Goal: Task Accomplishment & Management: Use online tool/utility

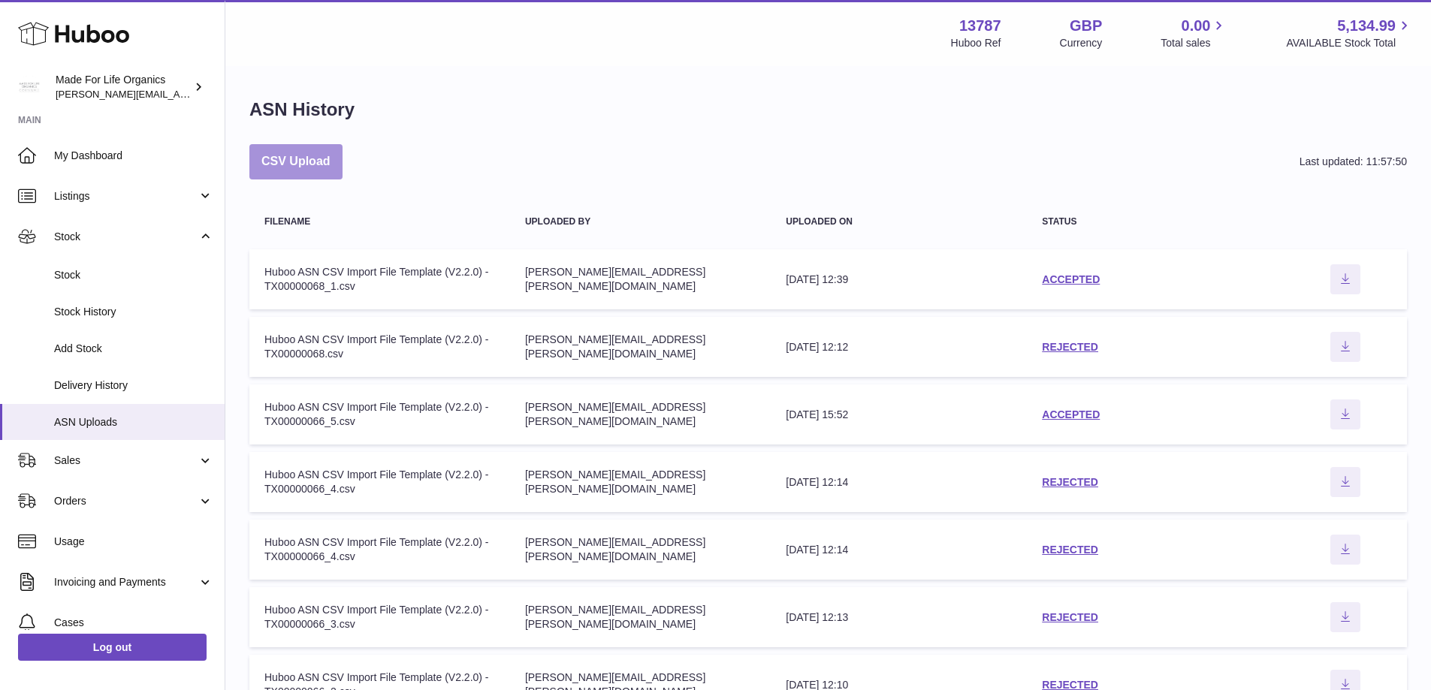
click at [337, 166] on button "CSV Upload" at bounding box center [295, 161] width 93 height 35
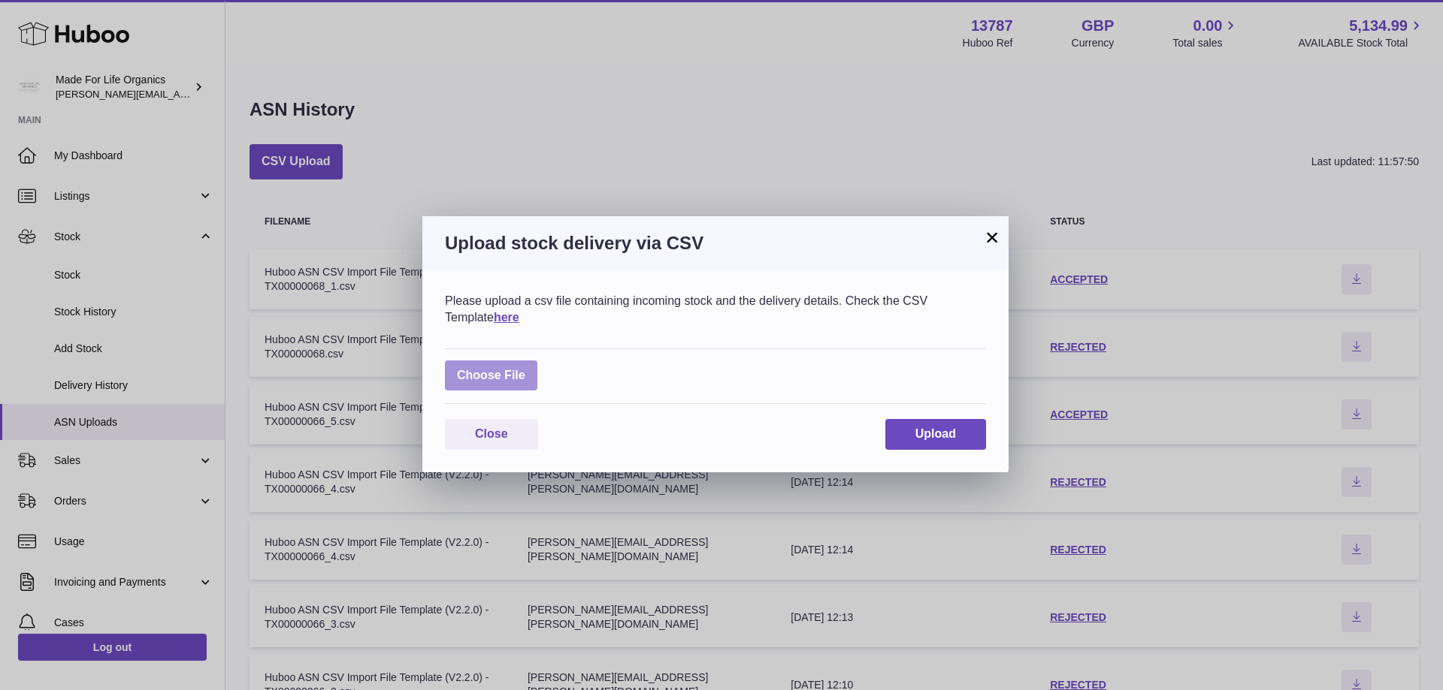
click at [493, 382] on label at bounding box center [491, 376] width 92 height 31
click at [525, 369] on input "file" at bounding box center [525, 368] width 1 height 1
type input "**********"
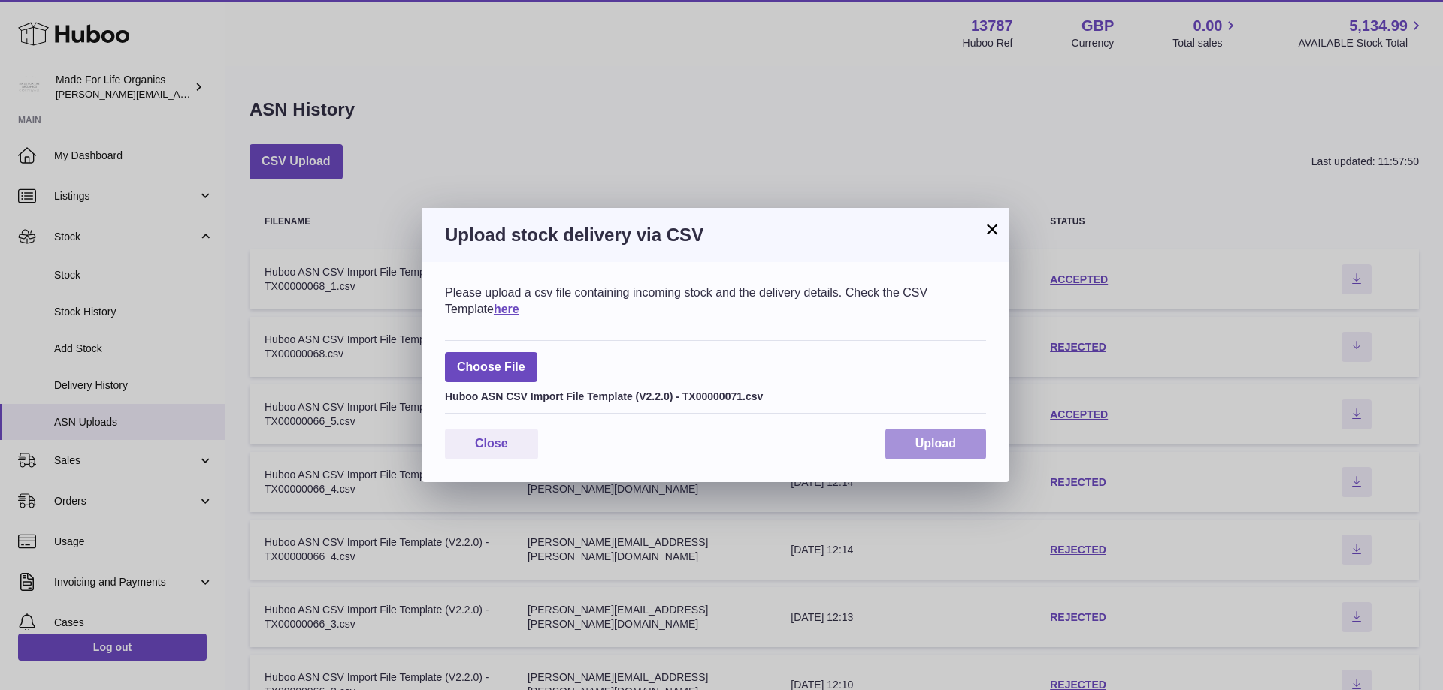
click at [926, 437] on span "Upload" at bounding box center [935, 443] width 41 height 13
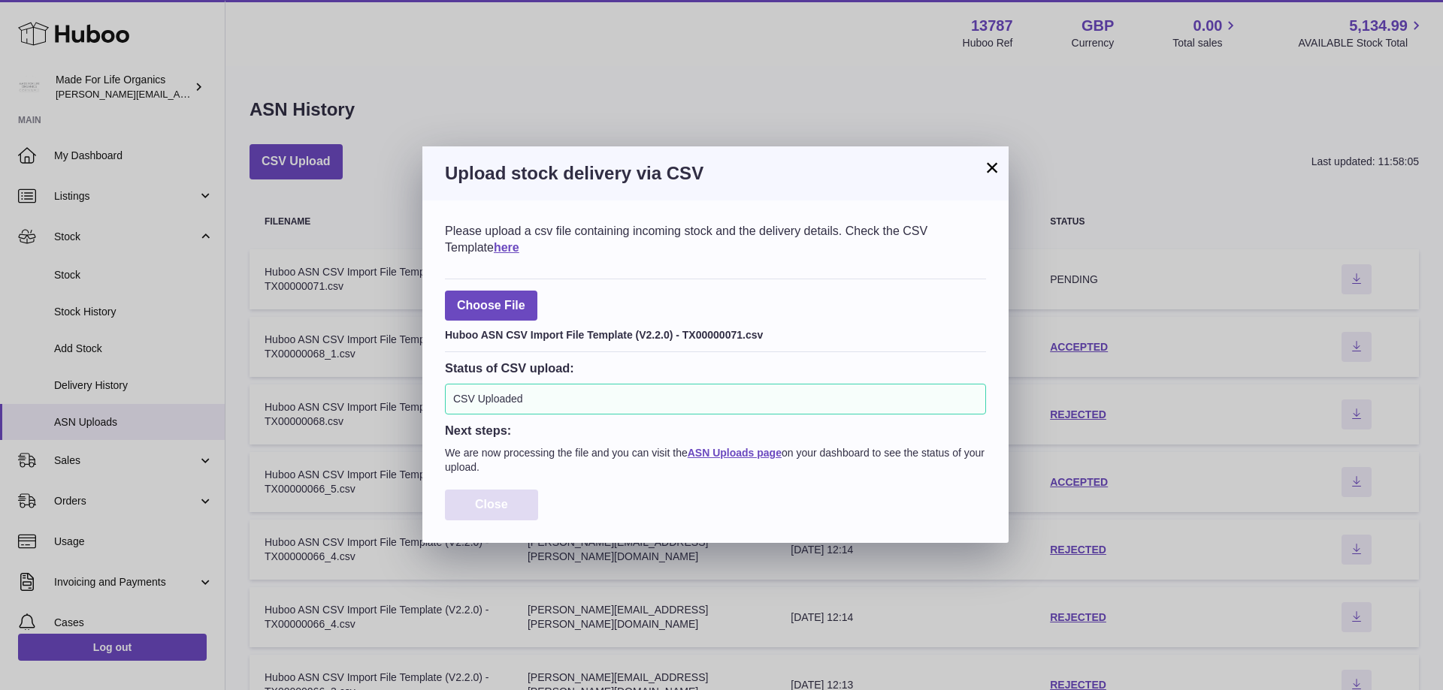
click at [490, 507] on span "Close" at bounding box center [491, 504] width 33 height 13
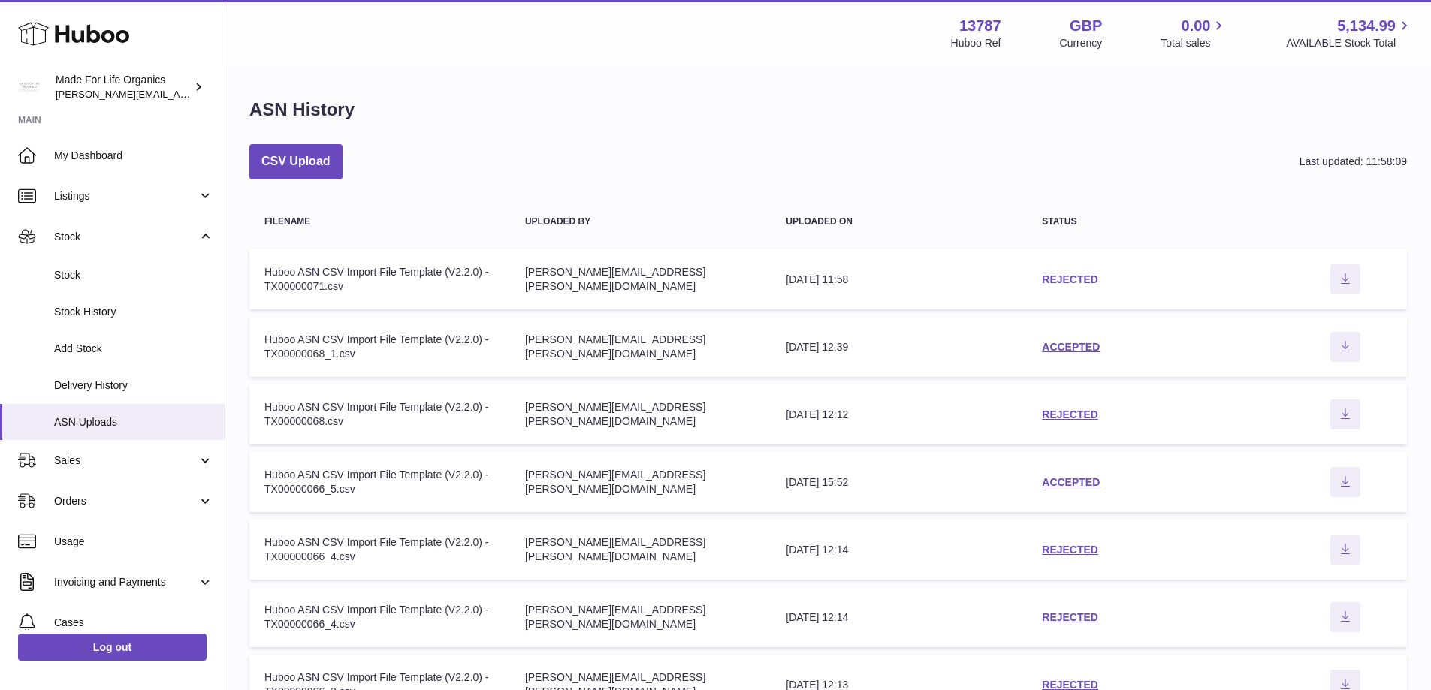
click at [1066, 279] on link "REJECTED" at bounding box center [1070, 279] width 56 height 12
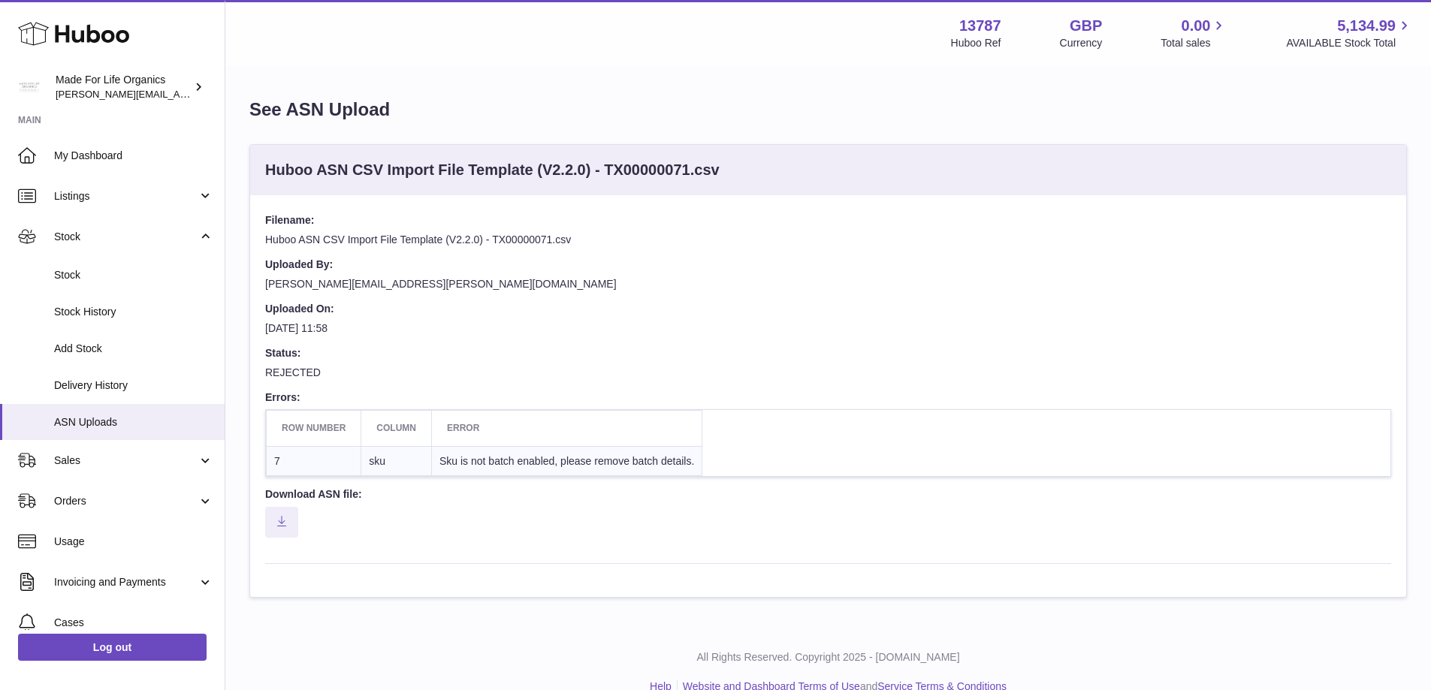
scroll to position [26, 0]
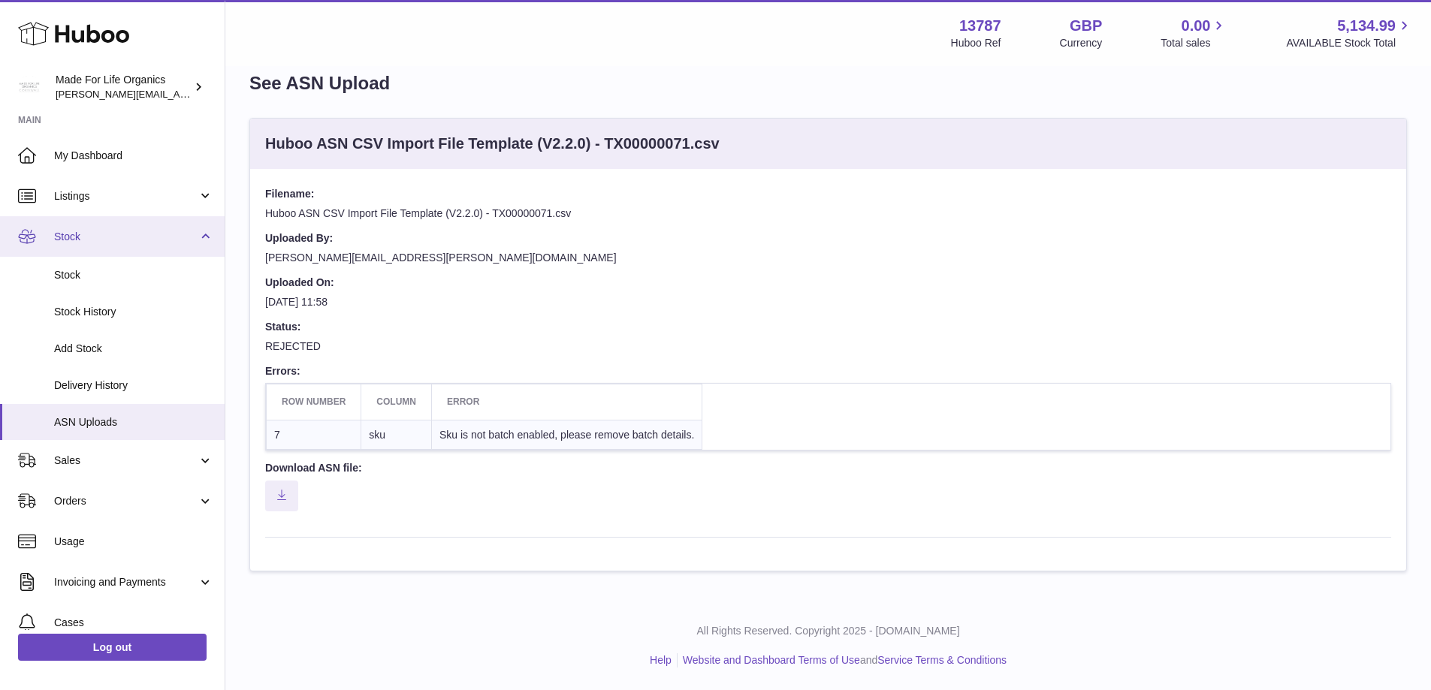
click at [82, 246] on link "Stock" at bounding box center [112, 236] width 225 height 41
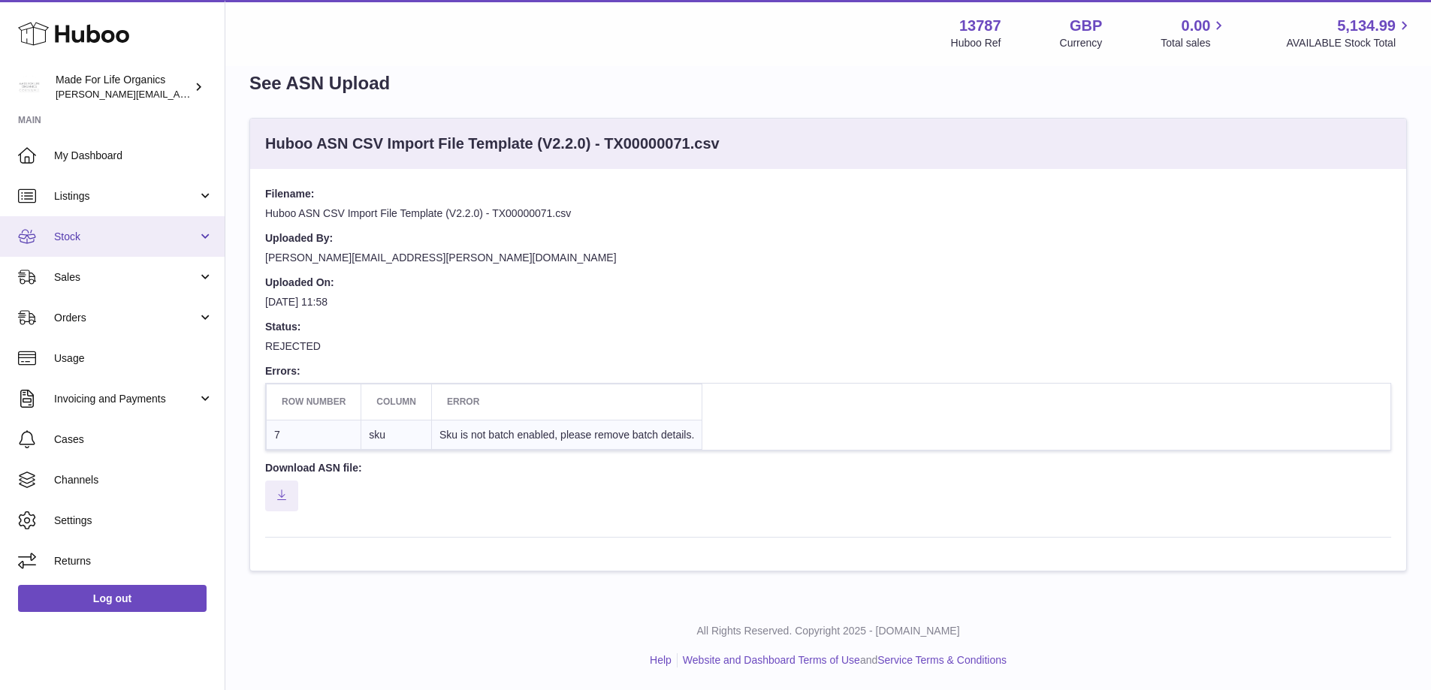
click at [79, 227] on link "Stock" at bounding box center [112, 236] width 225 height 41
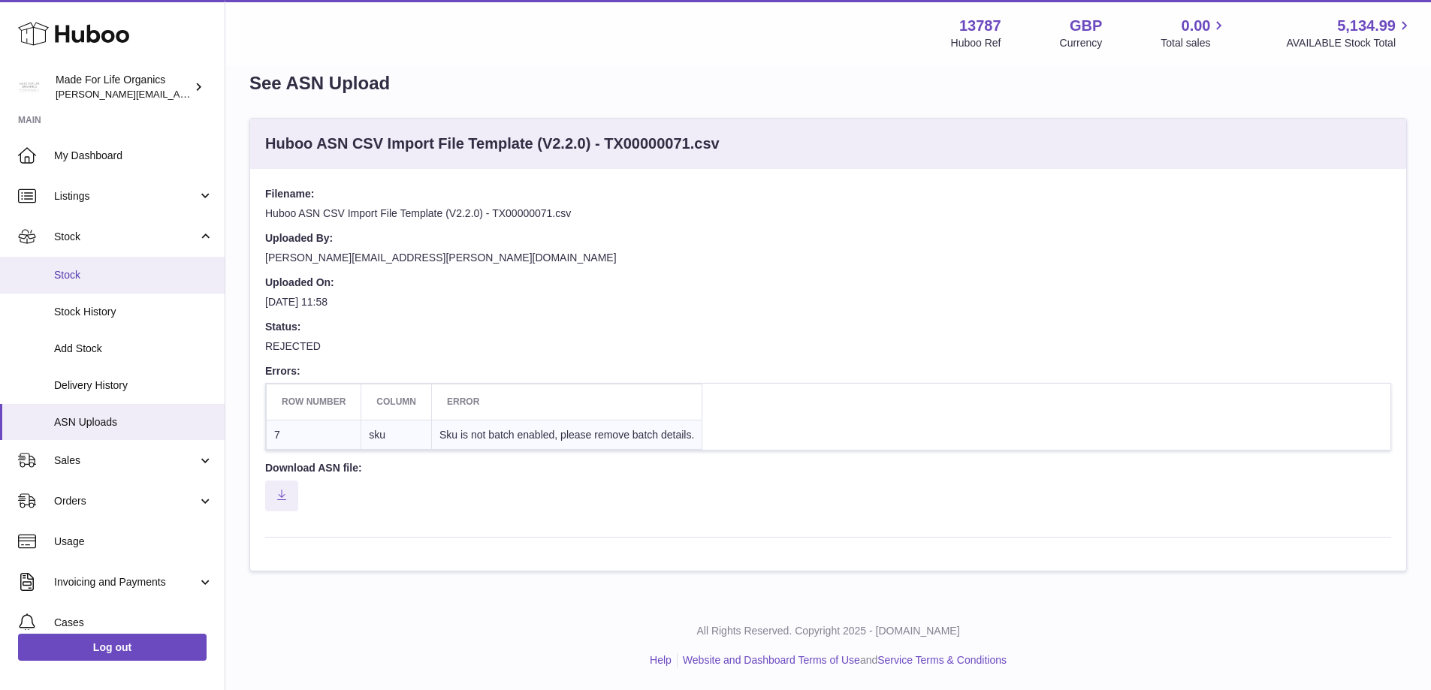
click at [77, 273] on span "Stock" at bounding box center [133, 275] width 159 height 14
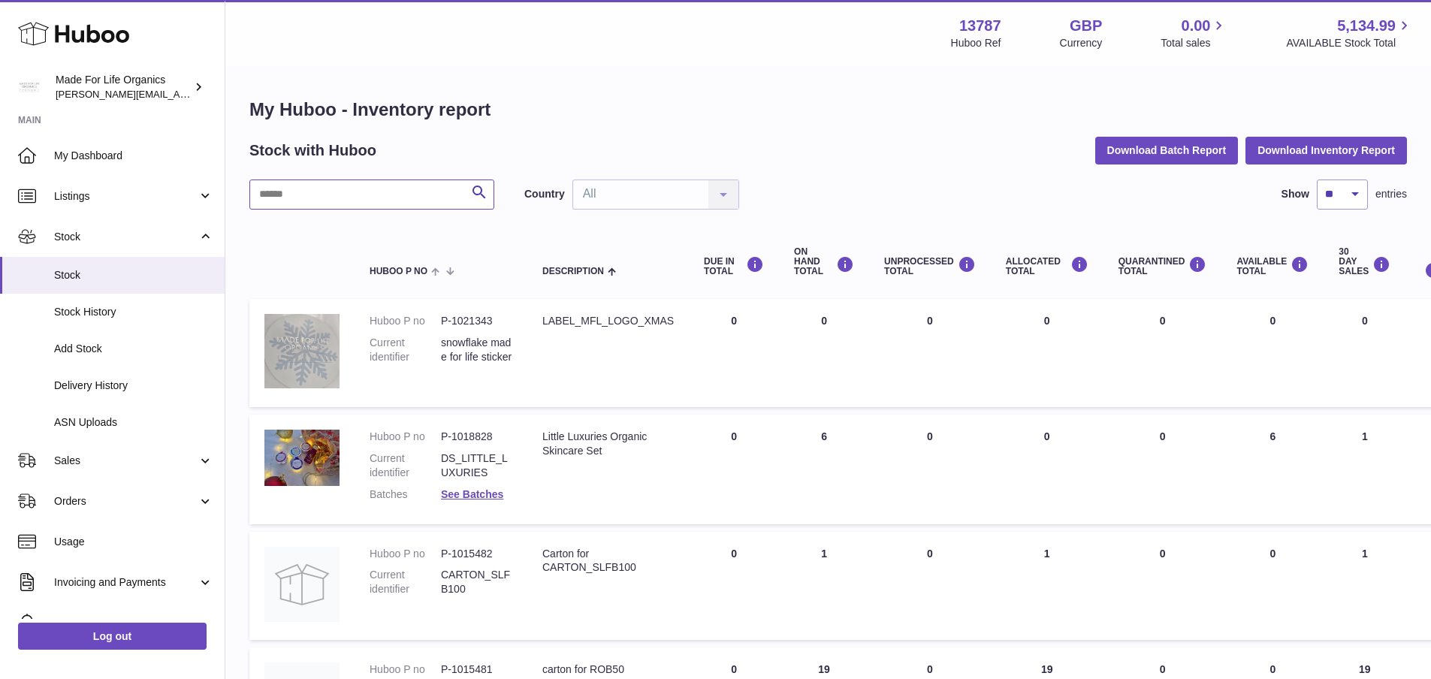
click at [336, 190] on input "text" at bounding box center [371, 195] width 245 height 30
paste input "*******"
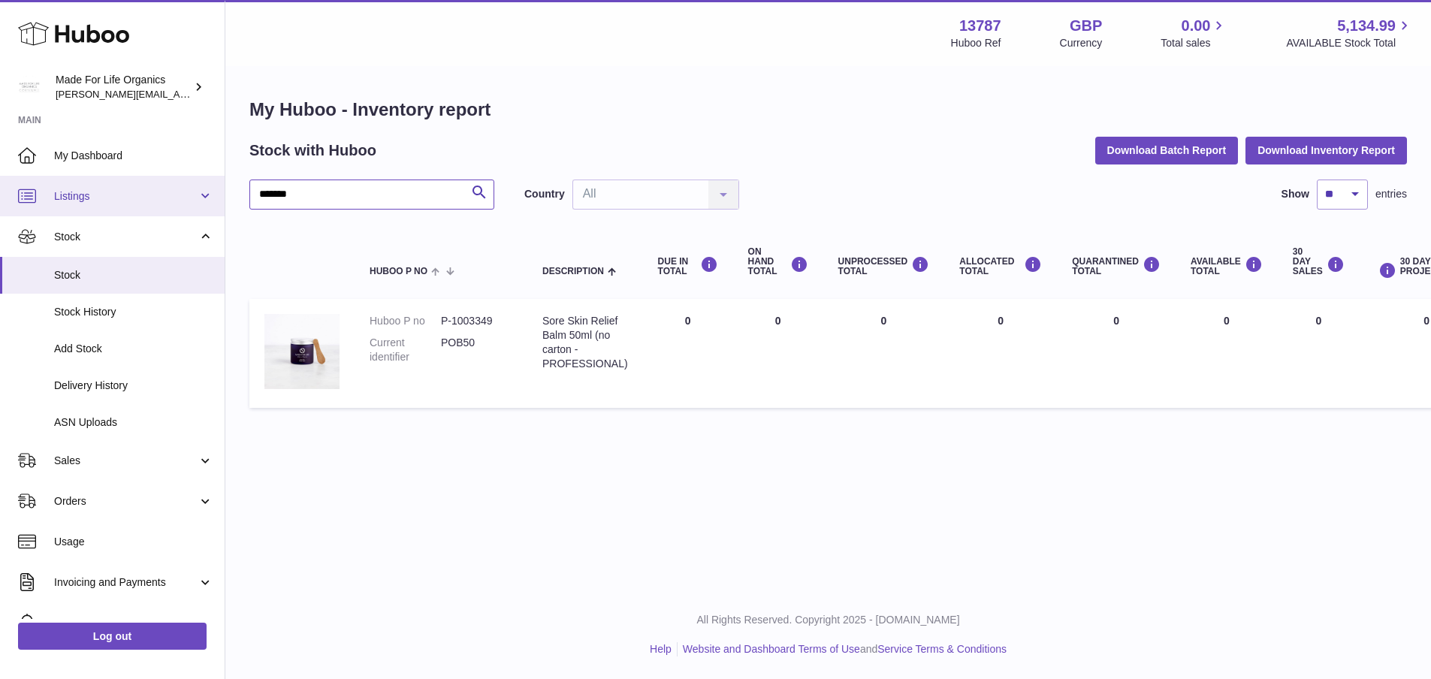
type input "*******"
click at [86, 202] on span "Listings" at bounding box center [126, 196] width 144 height 14
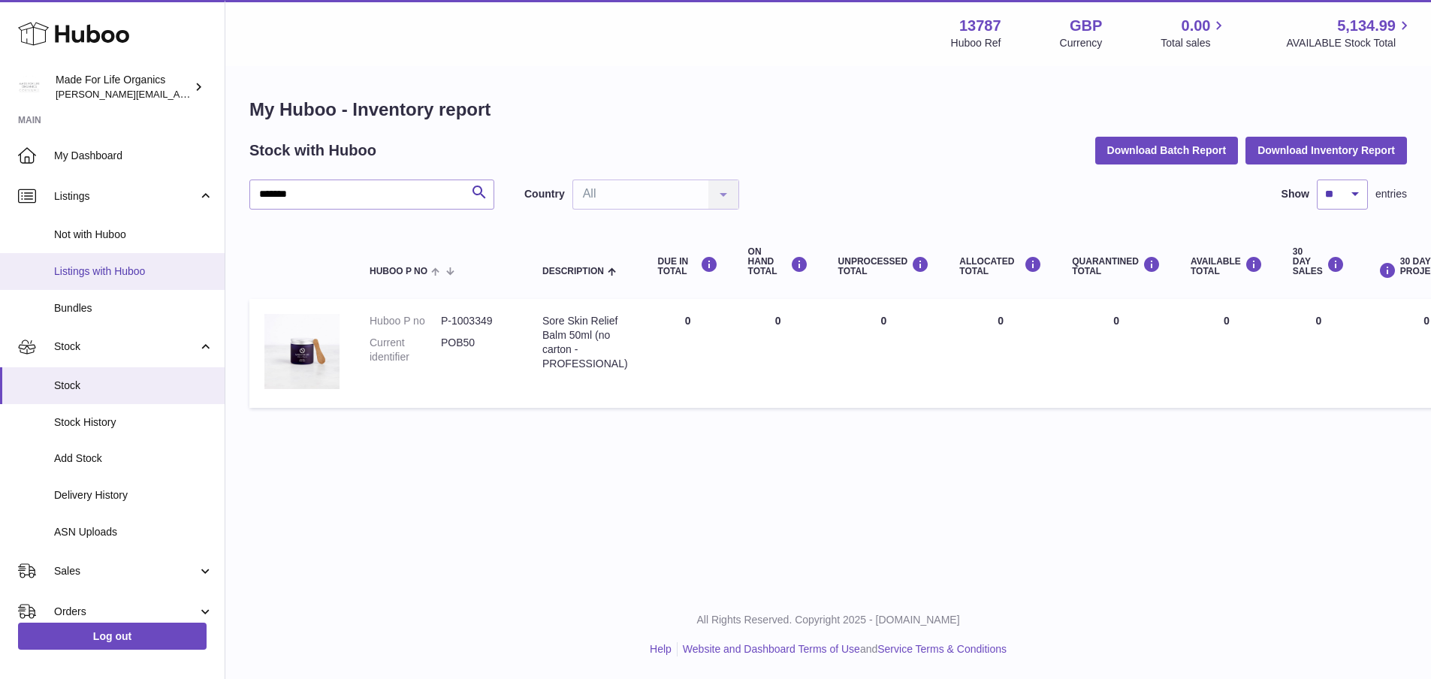
click at [77, 270] on span "Listings with Huboo" at bounding box center [133, 271] width 159 height 14
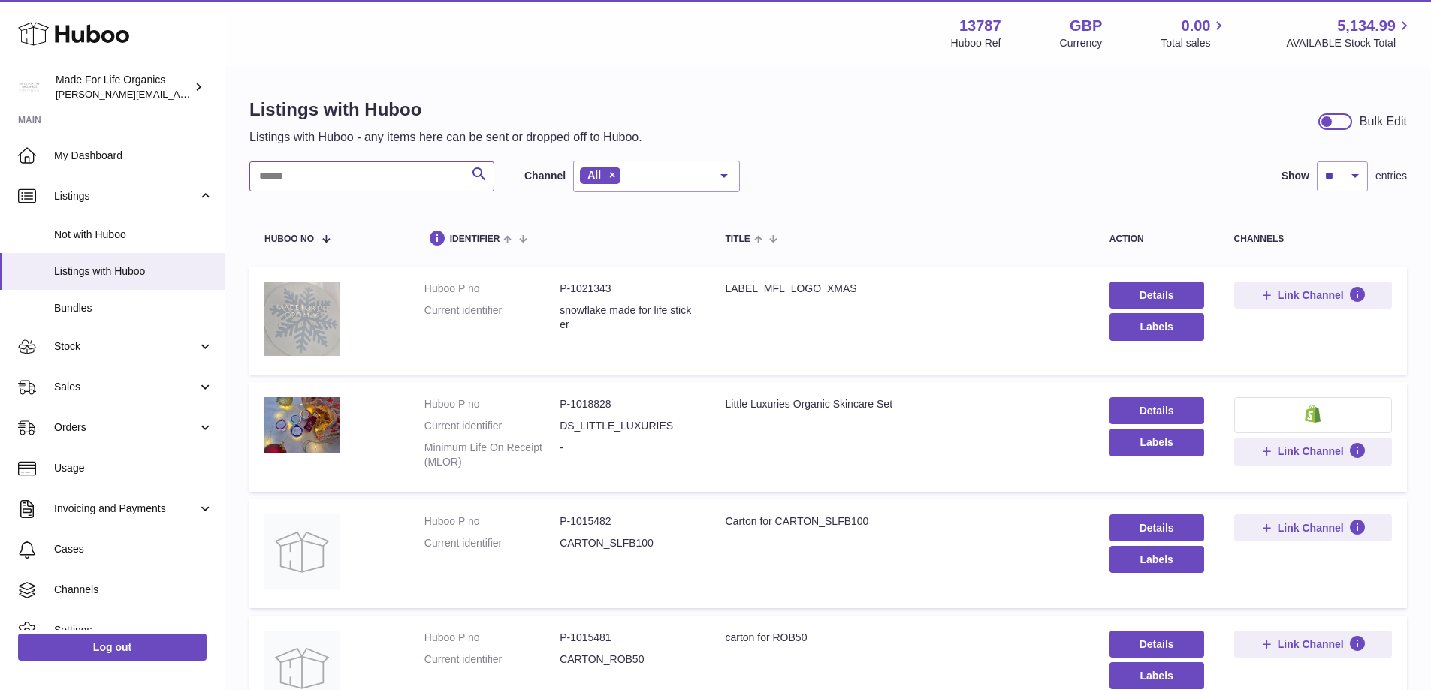
click at [301, 180] on input "text" at bounding box center [371, 177] width 245 height 30
paste input "*******"
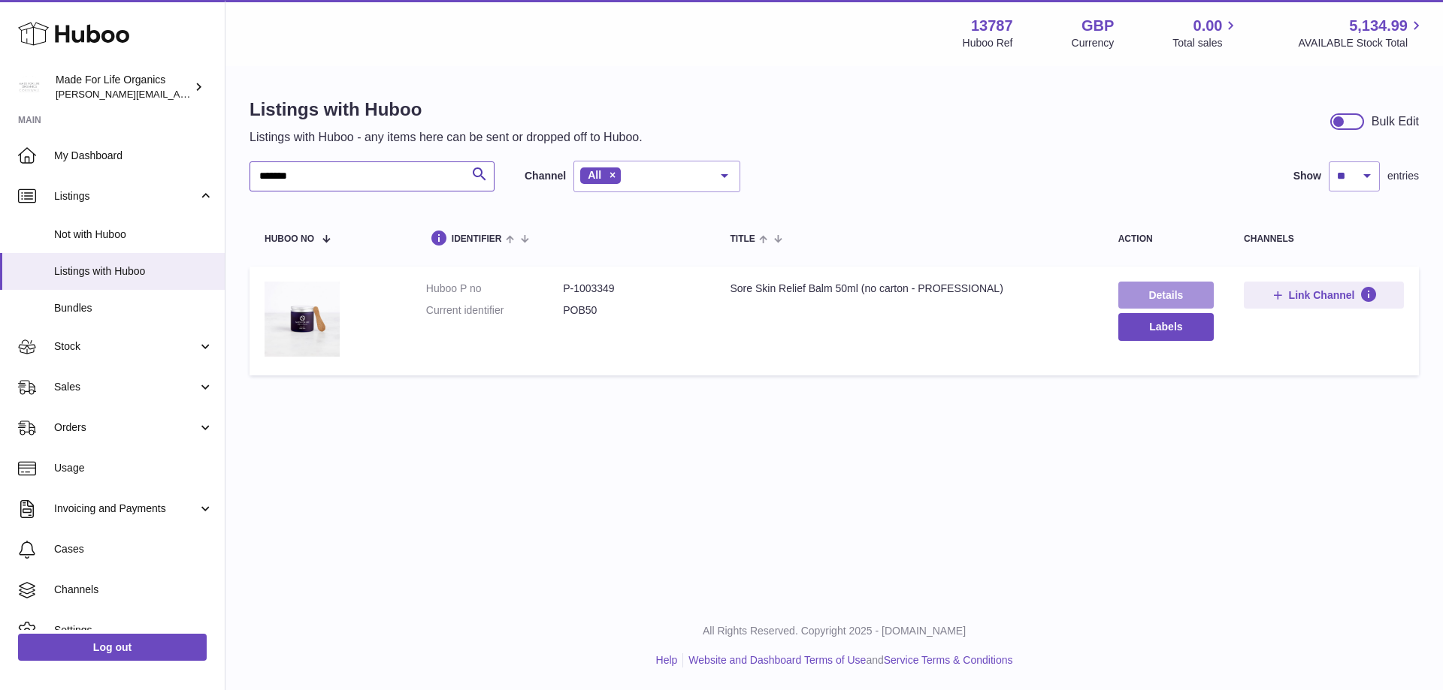
type input "*******"
click at [1149, 292] on link "Details" at bounding box center [1165, 295] width 95 height 27
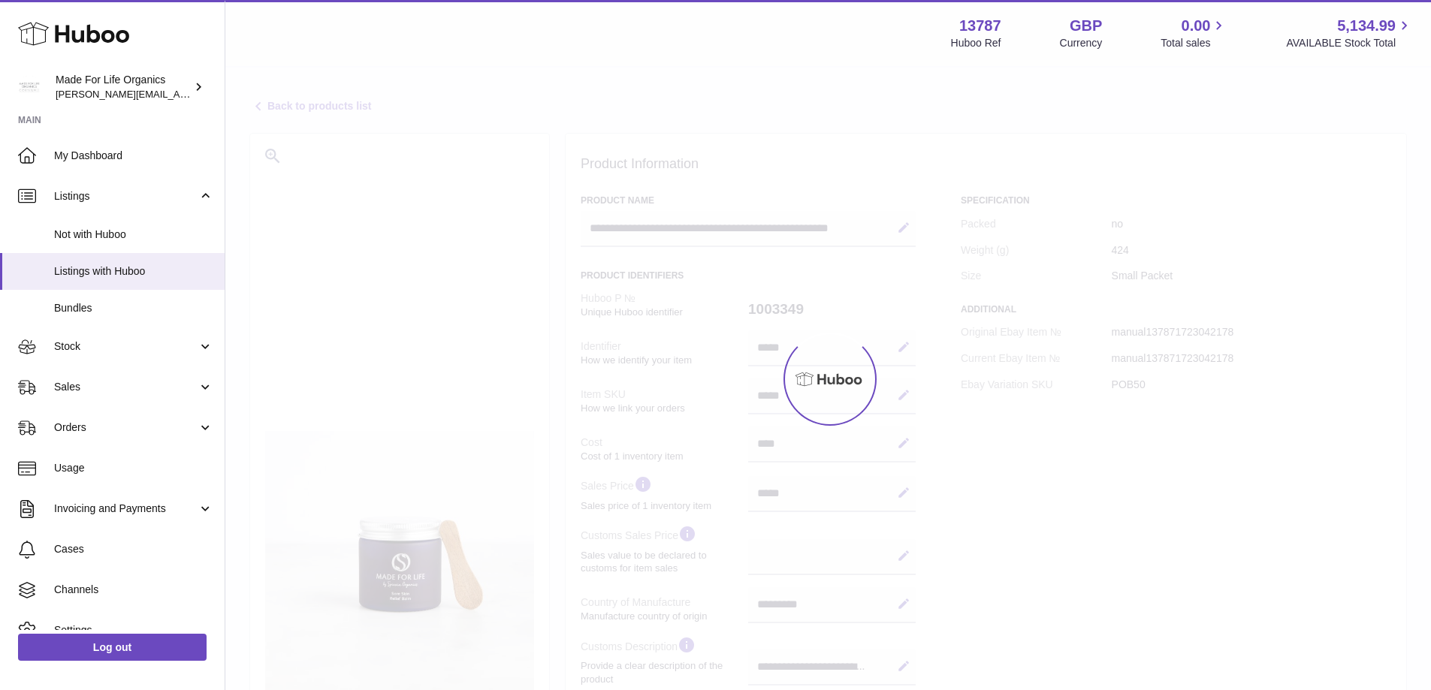
select select "***"
select select "****"
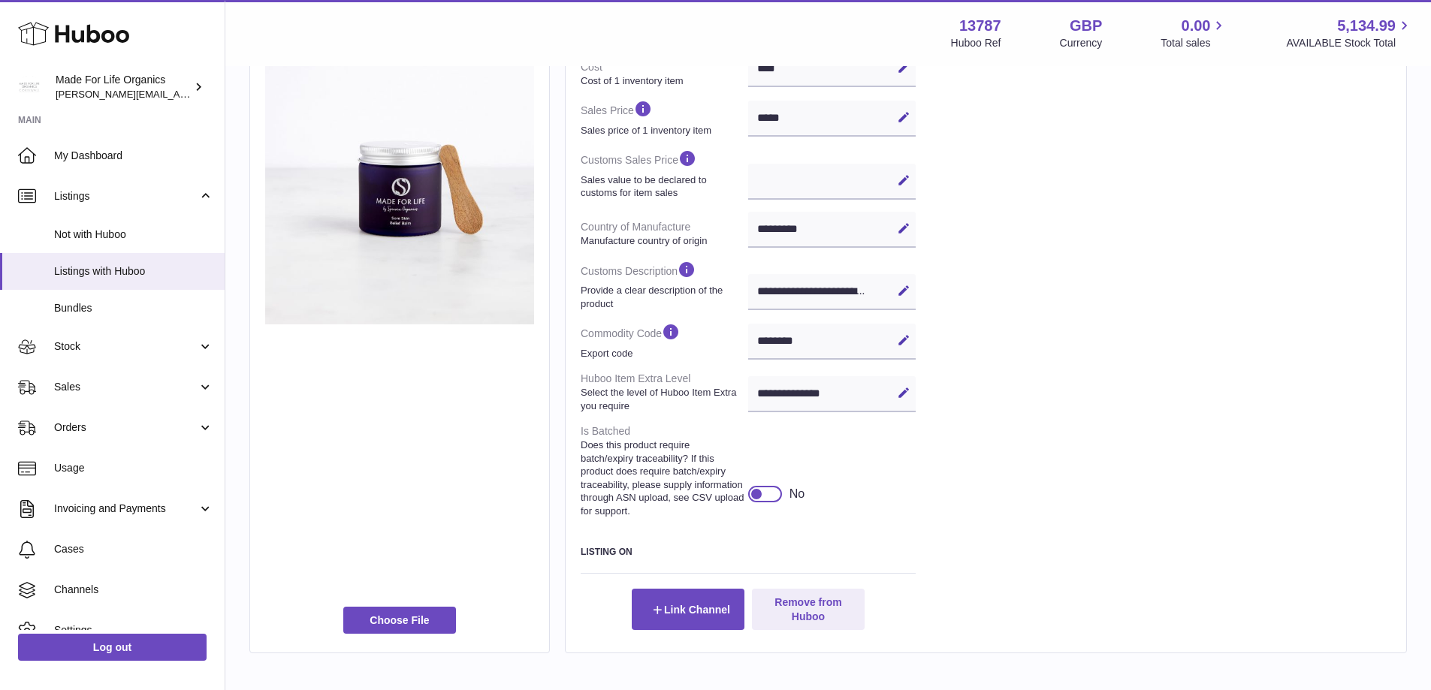
click at [773, 494] on div at bounding box center [765, 494] width 34 height 17
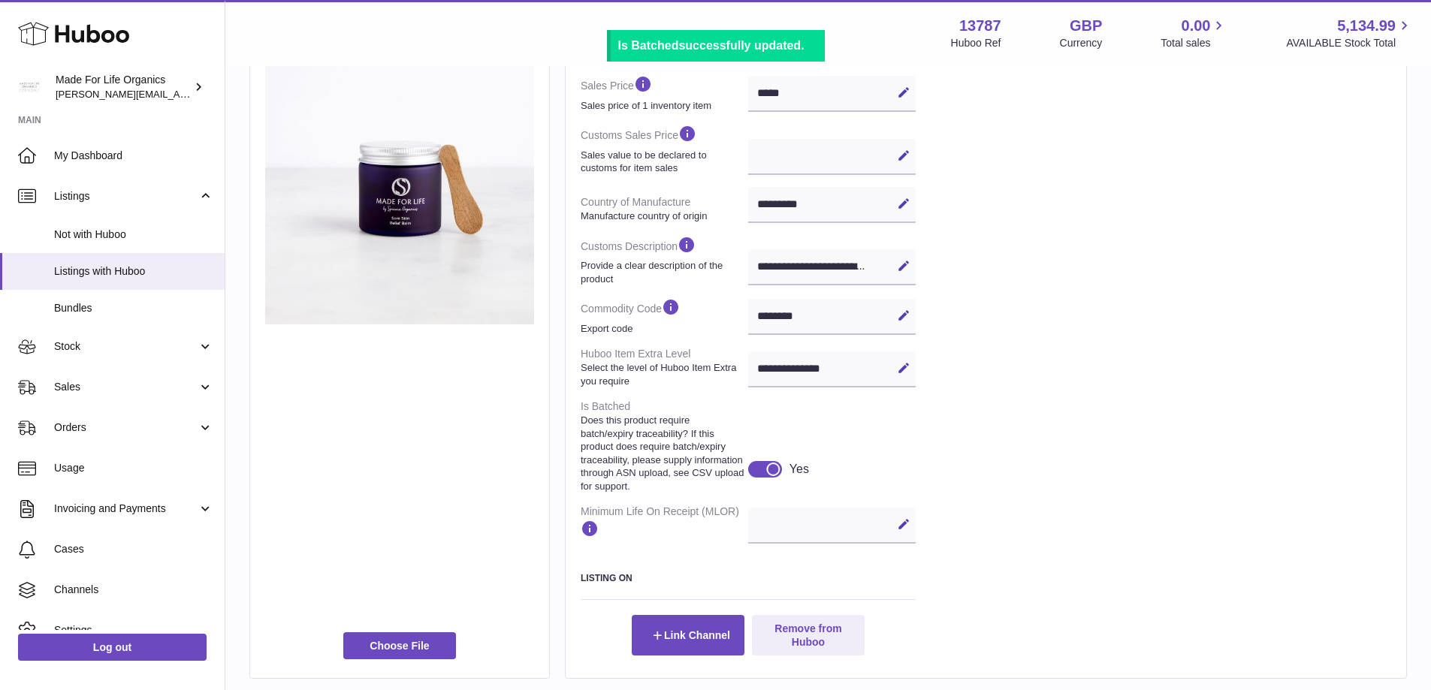
click at [1100, 535] on div "Specification Packed no Weight (g) 424 Size Small Packet Additional Original Eb…" at bounding box center [1176, 225] width 431 height 862
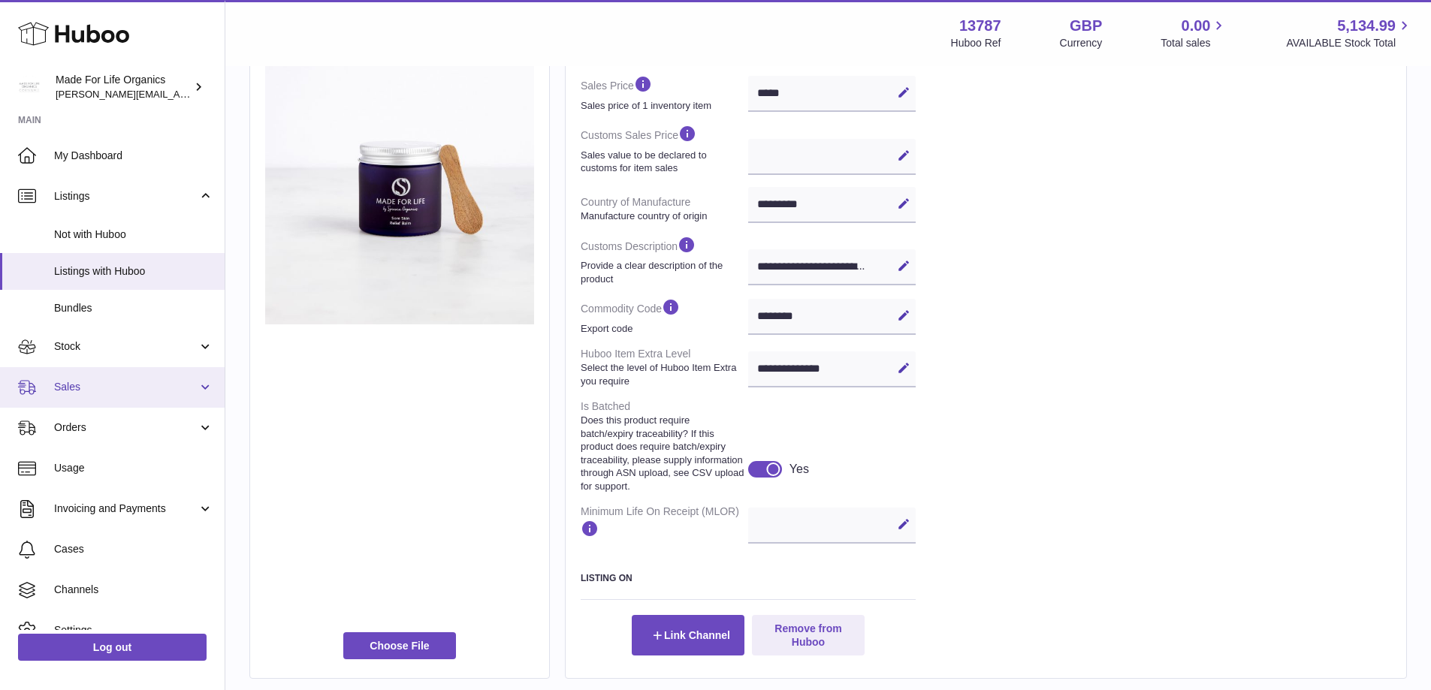
click at [197, 385] on link "Sales" at bounding box center [112, 387] width 225 height 41
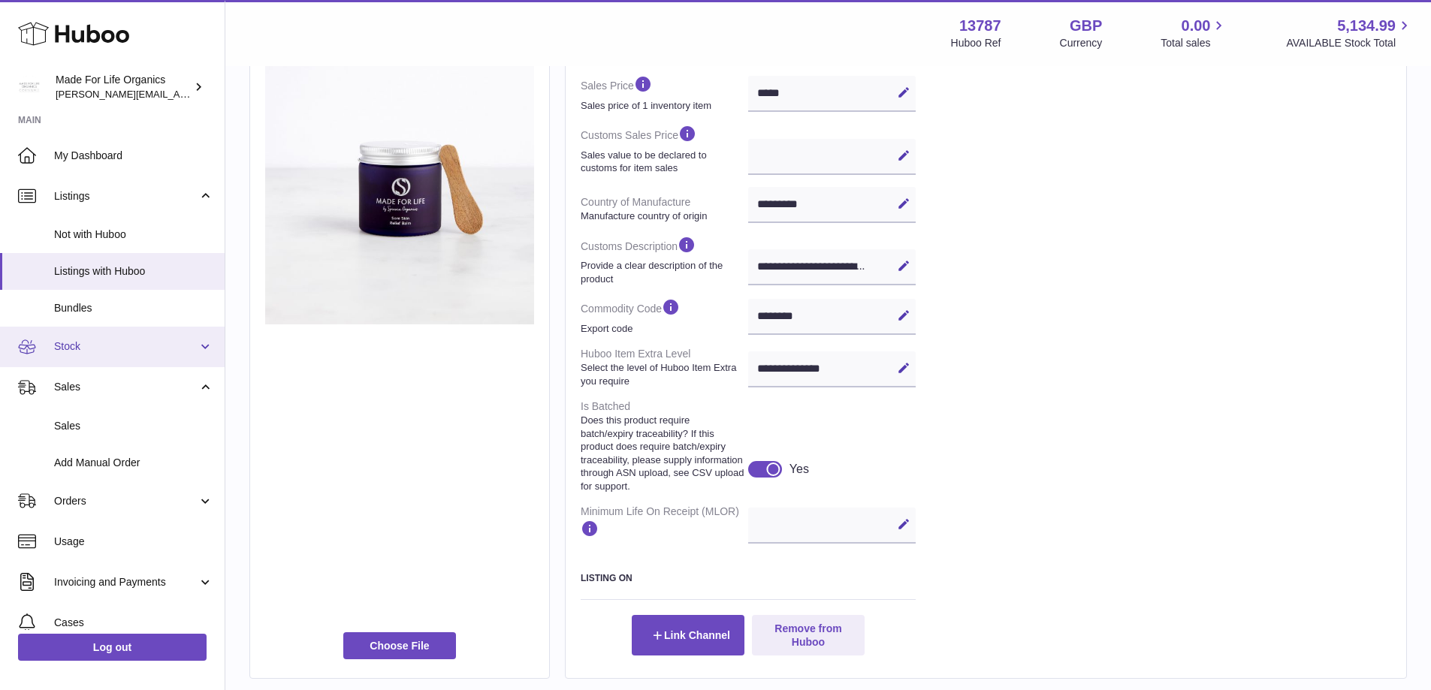
click at [199, 343] on link "Stock" at bounding box center [112, 347] width 225 height 41
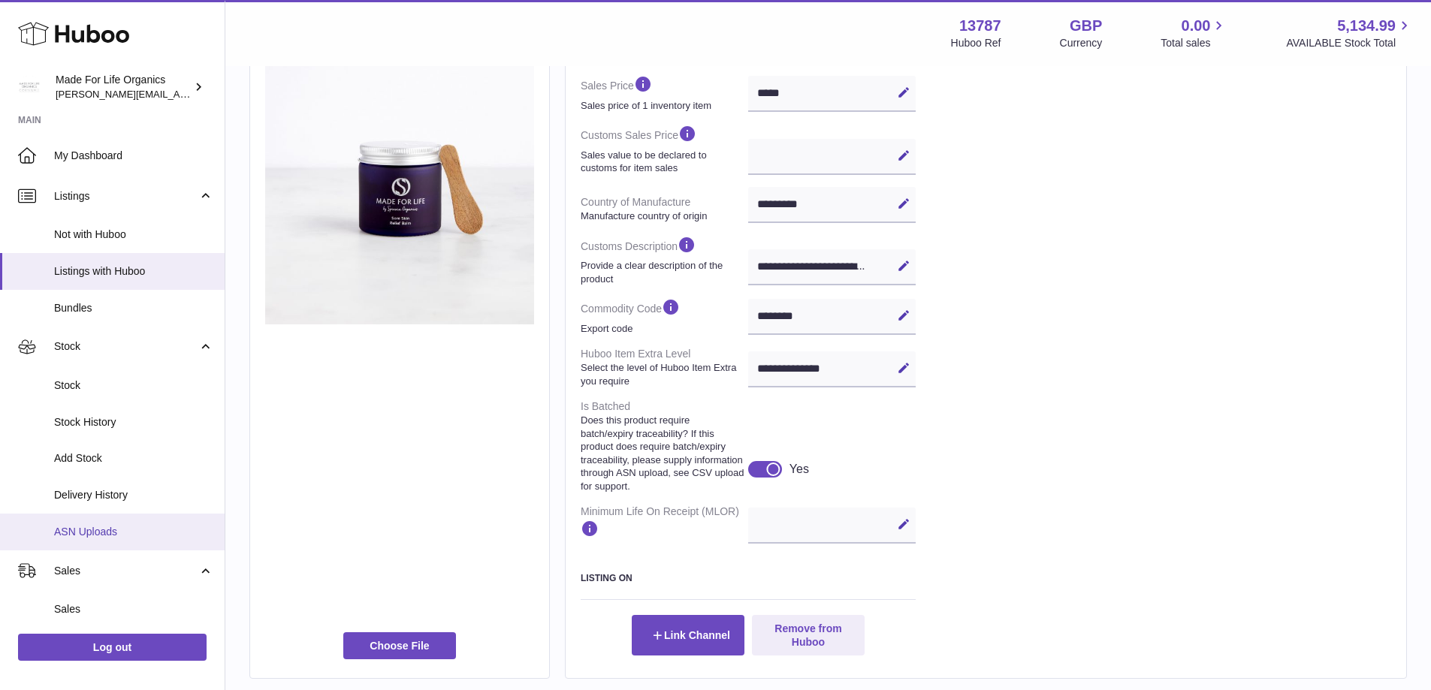
click at [88, 524] on link "ASN Uploads" at bounding box center [112, 532] width 225 height 37
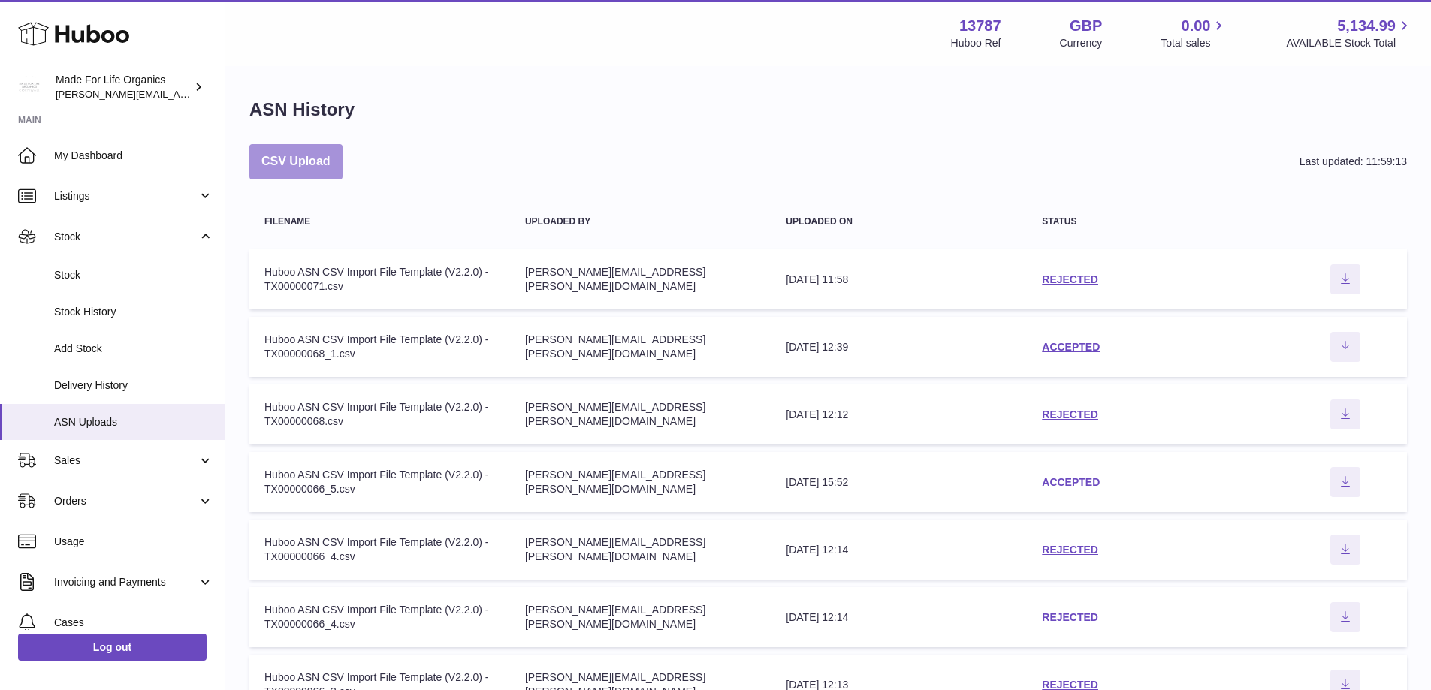
click at [289, 159] on button "CSV Upload" at bounding box center [295, 161] width 93 height 35
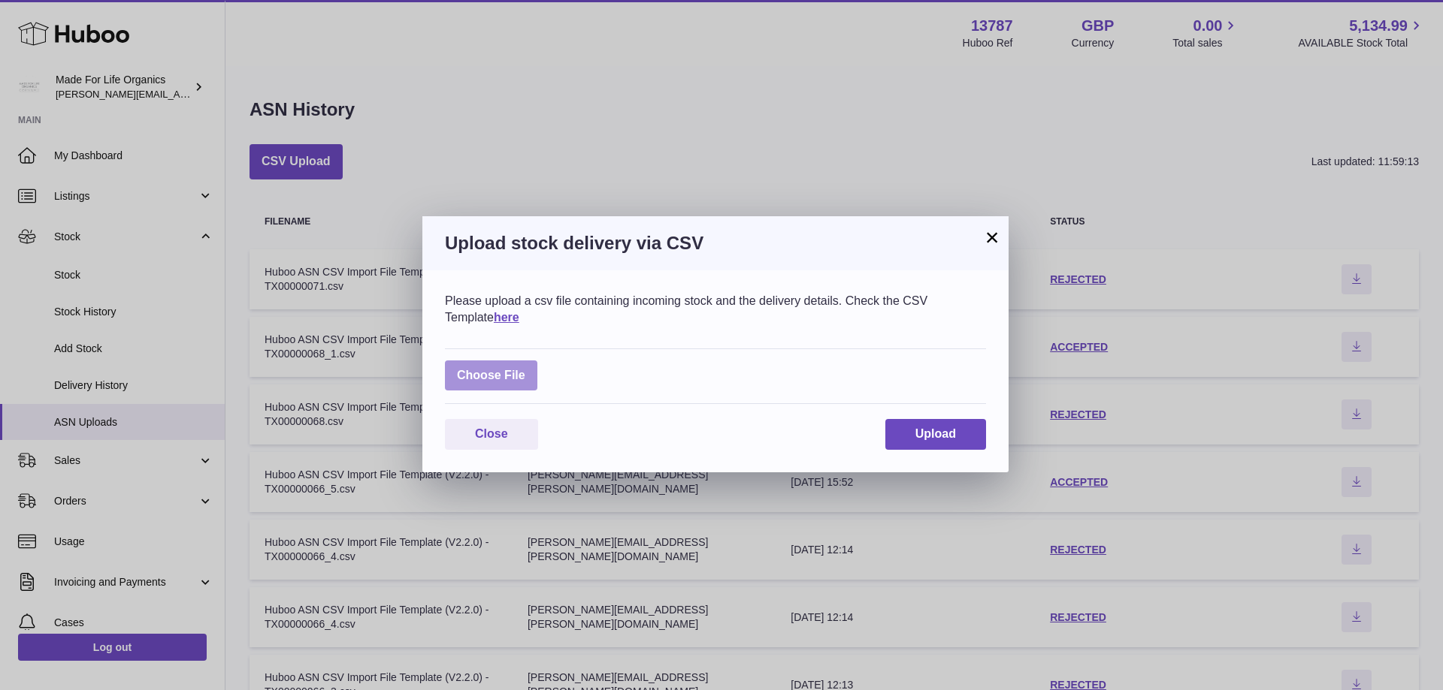
click at [463, 366] on label at bounding box center [491, 376] width 92 height 31
click at [525, 368] on input "file" at bounding box center [525, 368] width 1 height 1
type input "**********"
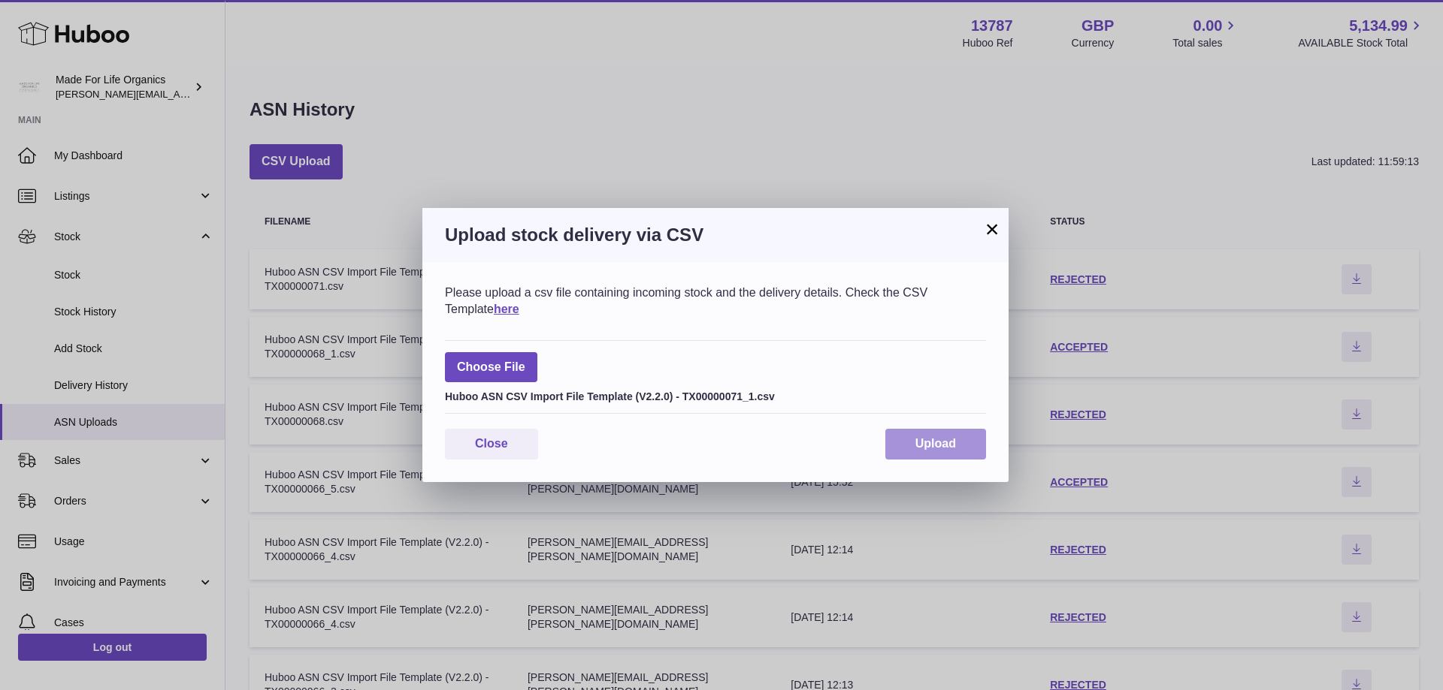
click at [944, 449] on span "Upload" at bounding box center [935, 443] width 41 height 13
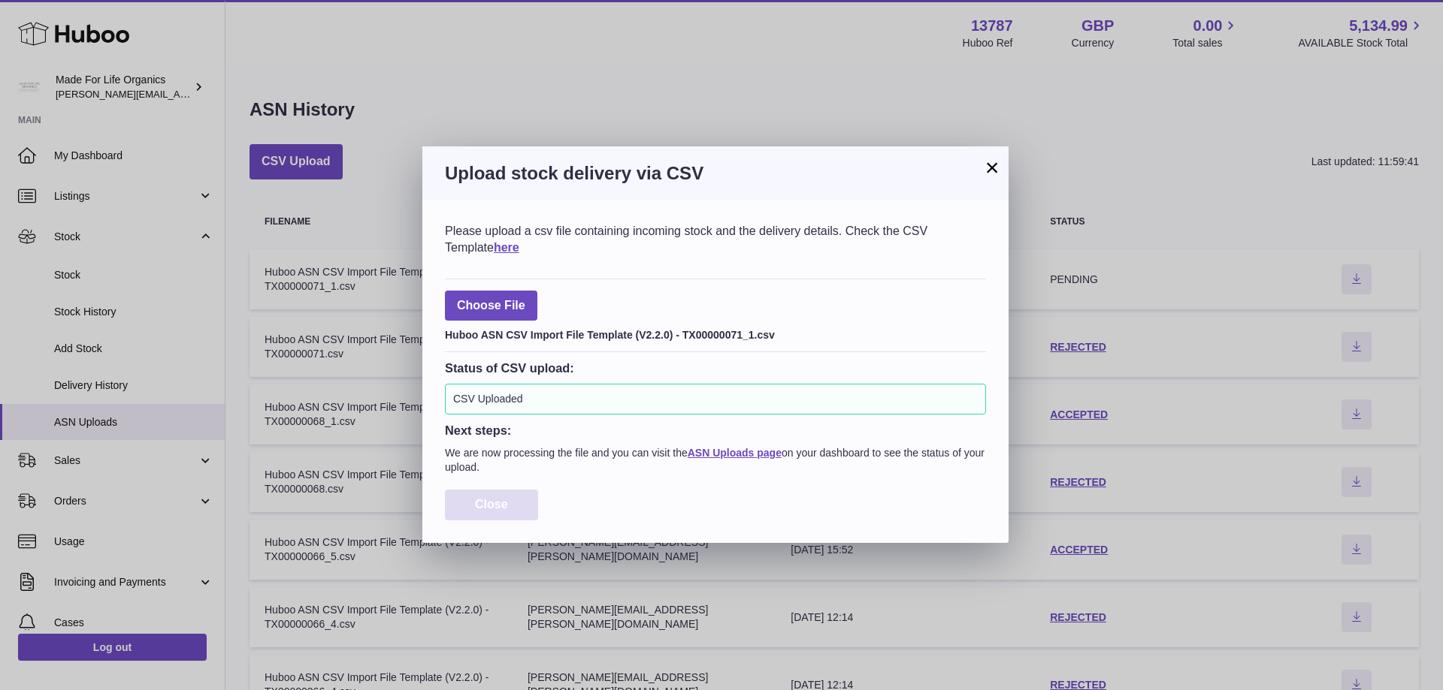
click at [474, 494] on button "Close" at bounding box center [491, 505] width 93 height 31
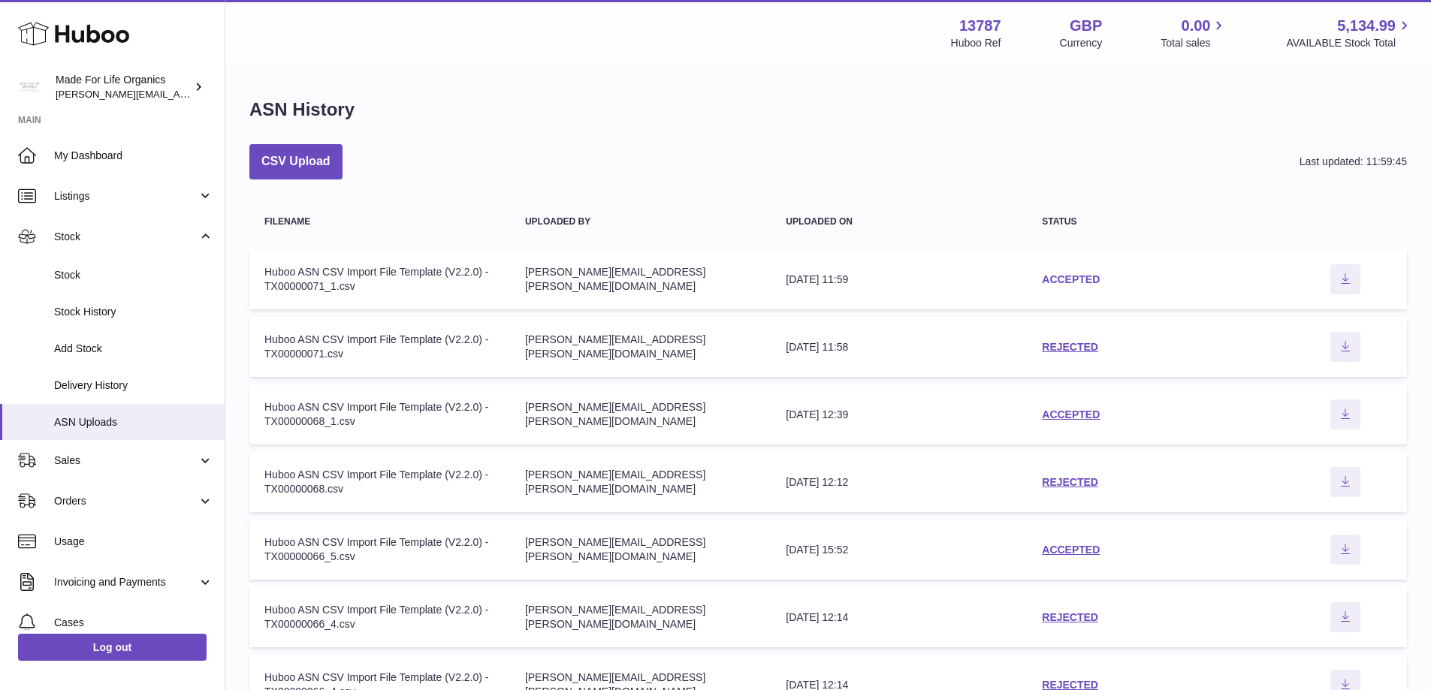
click at [1087, 279] on link "ACCEPTED" at bounding box center [1071, 279] width 58 height 12
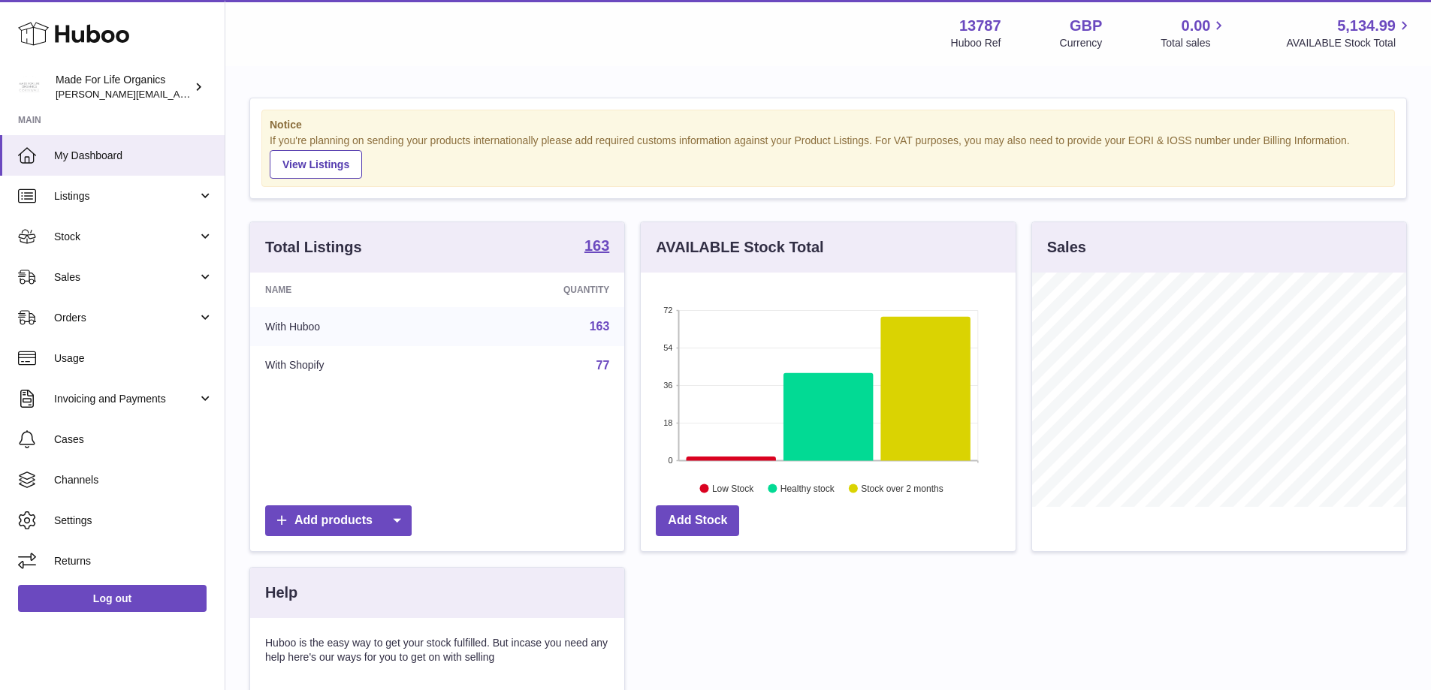
scroll to position [234, 375]
click at [56, 243] on span "Stock" at bounding box center [126, 237] width 144 height 14
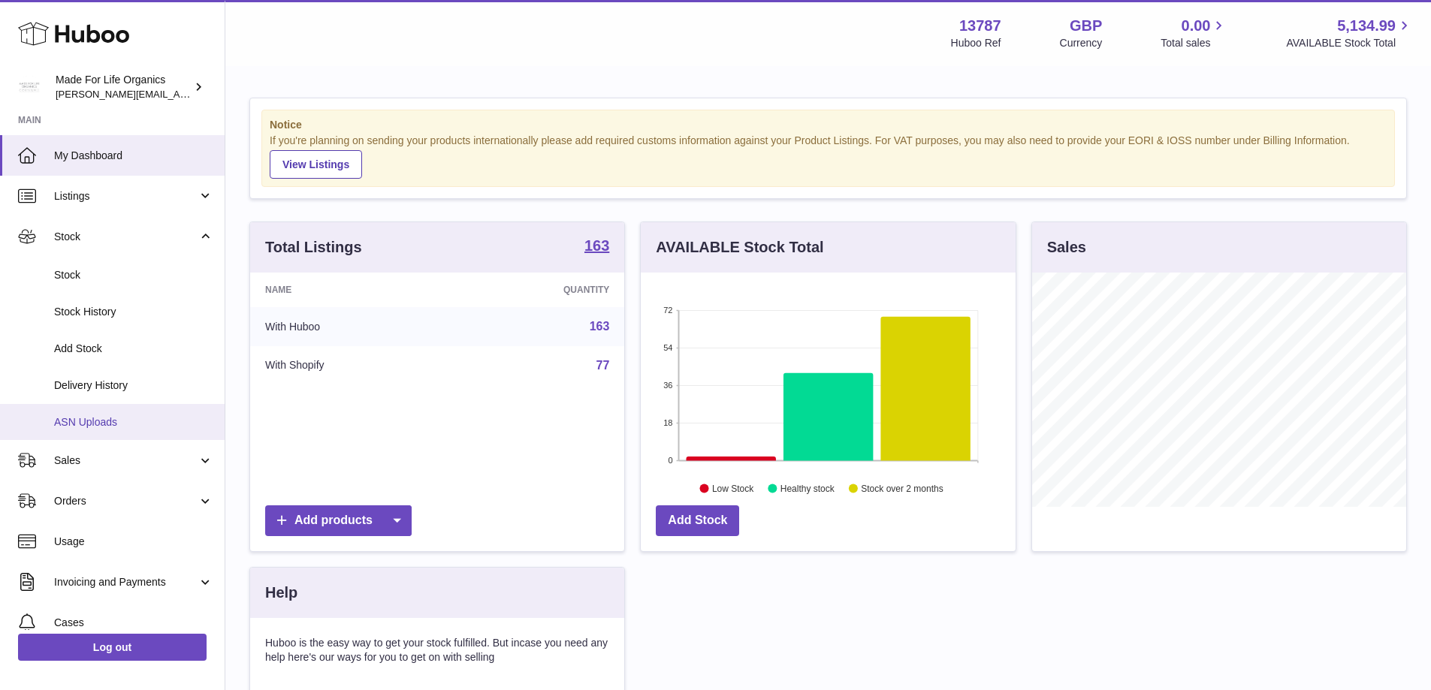
click at [76, 421] on span "ASN Uploads" at bounding box center [133, 422] width 159 height 14
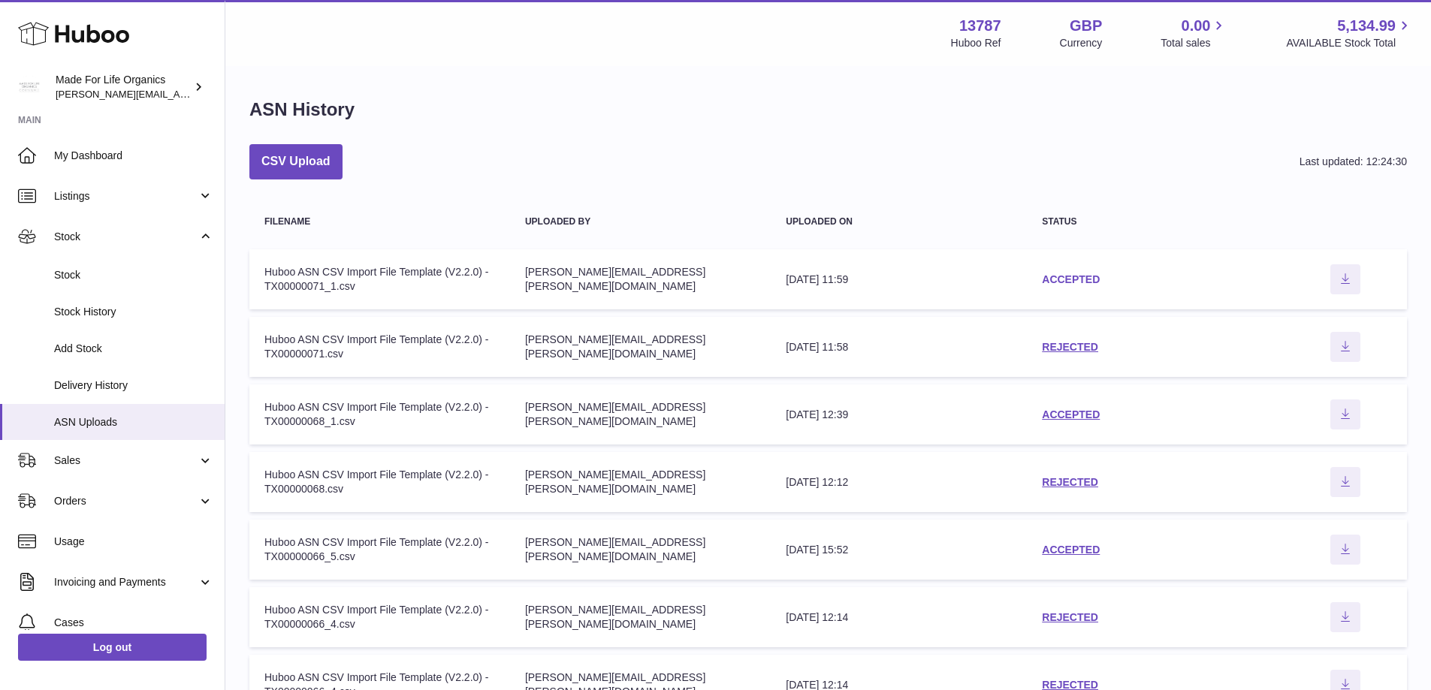
click at [1086, 279] on link "ACCEPTED" at bounding box center [1071, 279] width 58 height 12
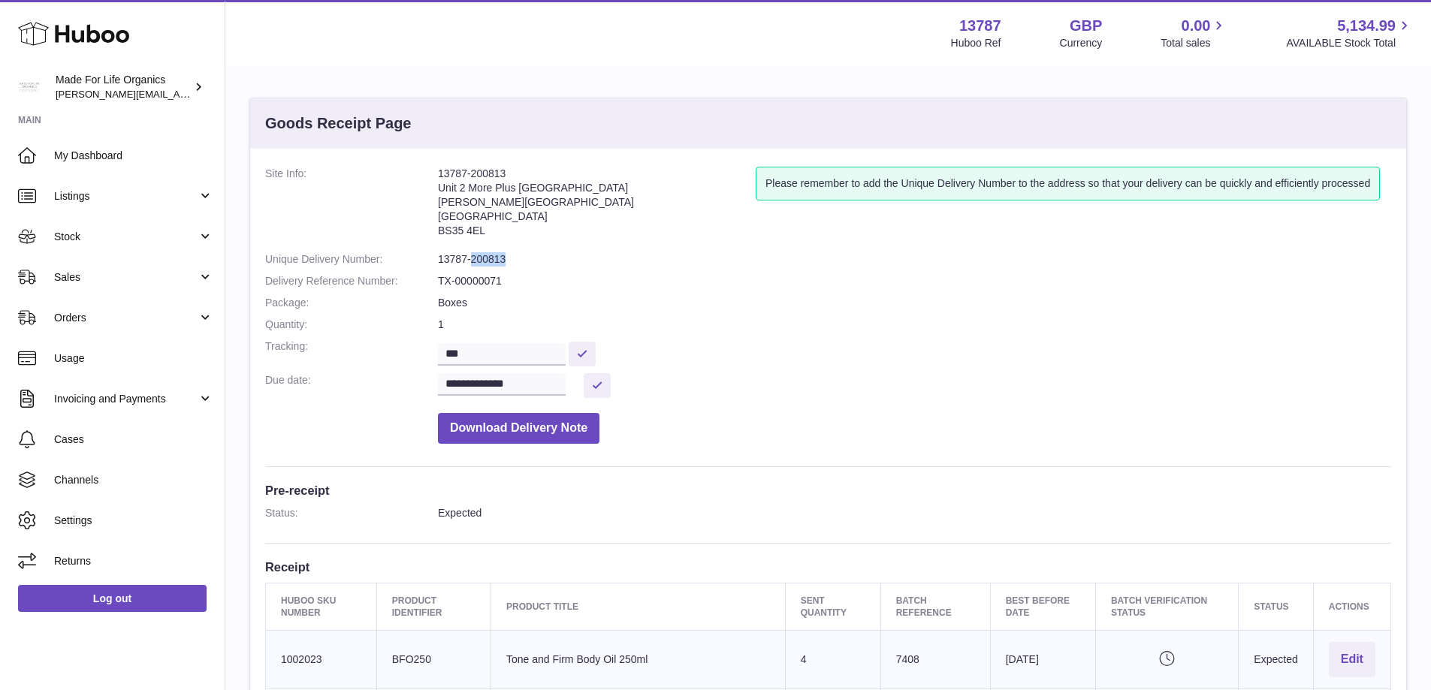
drag, startPoint x: 512, startPoint y: 261, endPoint x: 470, endPoint y: 261, distance: 42.8
click at [470, 261] on dd "13787-200813" at bounding box center [914, 259] width 953 height 14
copy dd "200813"
